Goal: Task Accomplishment & Management: Use online tool/utility

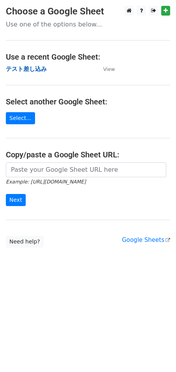
click at [19, 69] on strong "テスト差し込み" at bounding box center [26, 68] width 41 height 7
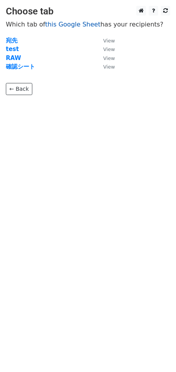
click at [64, 24] on link "this Google Sheet" at bounding box center [72, 24] width 55 height 7
click at [9, 51] on strong "test" at bounding box center [12, 49] width 13 height 7
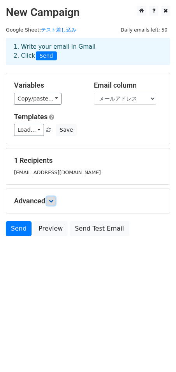
click at [51, 201] on icon at bounding box center [51, 201] width 5 height 5
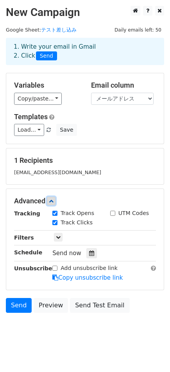
click at [51, 201] on icon at bounding box center [51, 201] width 5 height 5
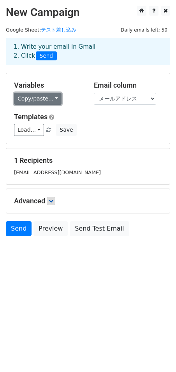
click at [48, 98] on link "Copy/paste..." at bounding box center [38, 99] width 48 height 12
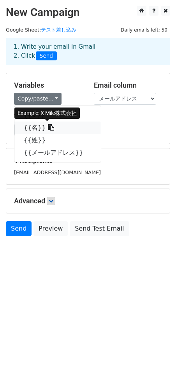
click at [48, 128] on icon at bounding box center [51, 127] width 6 height 6
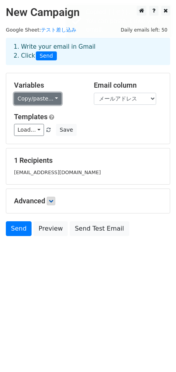
click at [38, 97] on link "Copy/paste..." at bounding box center [38, 99] width 48 height 12
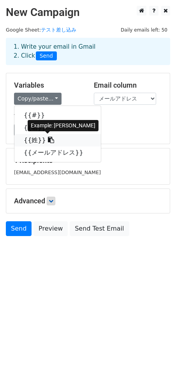
click at [48, 141] on icon at bounding box center [51, 140] width 6 height 6
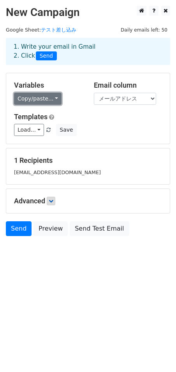
click at [52, 99] on link "Copy/paste..." at bounding box center [38, 99] width 48 height 12
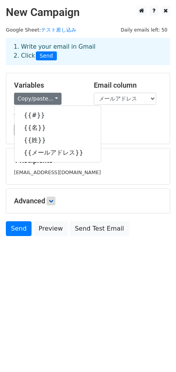
click at [112, 133] on div "Load... No templates saved Save" at bounding box center [88, 130] width 160 height 12
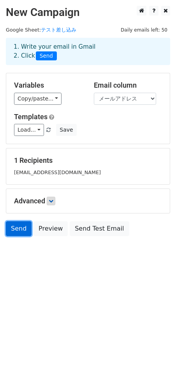
click at [18, 228] on link "Send" at bounding box center [19, 228] width 26 height 15
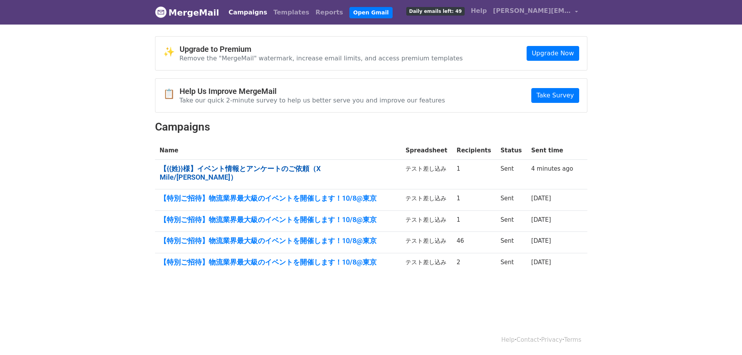
click at [265, 169] on link "【{{姓}}様】イベント情報とアンケートのご依頼（X Mile/ロジポケ 佐藤）" at bounding box center [278, 172] width 237 height 17
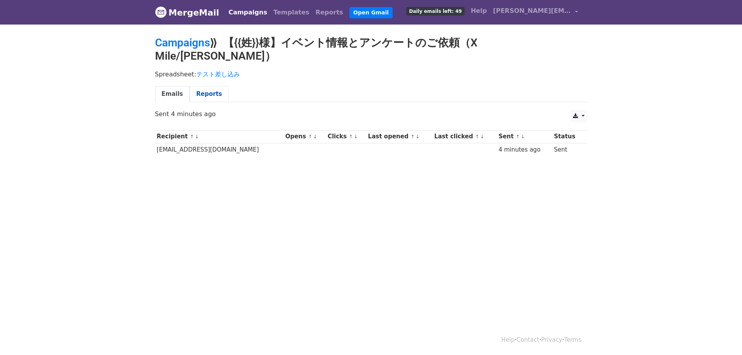
click at [202, 86] on link "Reports" at bounding box center [209, 94] width 39 height 16
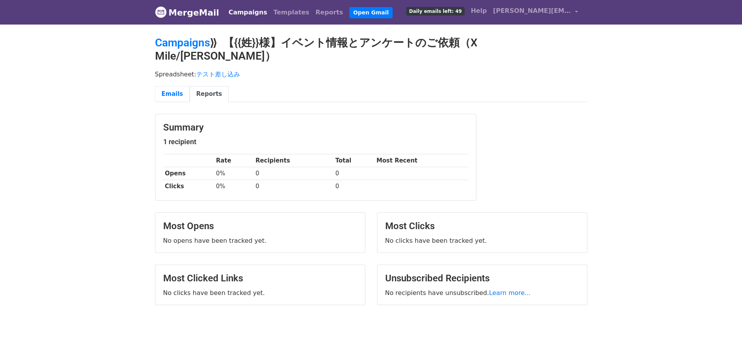
click at [175, 86] on link "Emails" at bounding box center [172, 94] width 35 height 16
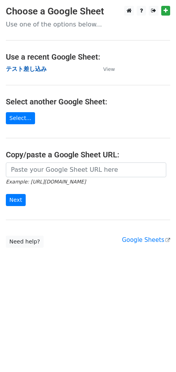
click at [26, 70] on strong "テスト差し込み" at bounding box center [26, 68] width 41 height 7
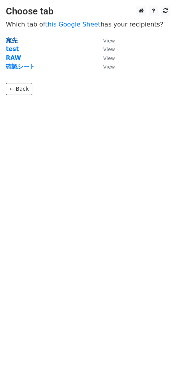
click at [12, 40] on strong "宛先" at bounding box center [12, 40] width 12 height 7
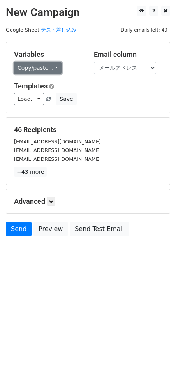
click at [39, 70] on link "Copy/paste..." at bounding box center [38, 68] width 48 height 12
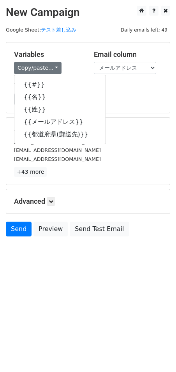
click at [118, 104] on div "Load... No templates saved Save" at bounding box center [88, 99] width 160 height 12
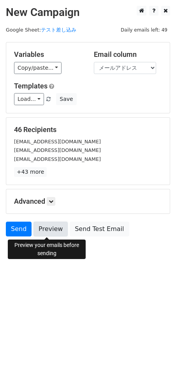
click at [48, 231] on link "Preview" at bounding box center [51, 229] width 34 height 15
click at [57, 229] on link "Preview" at bounding box center [51, 229] width 34 height 15
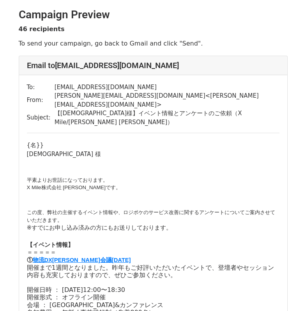
scroll to position [39, 0]
